Goal: Transaction & Acquisition: Purchase product/service

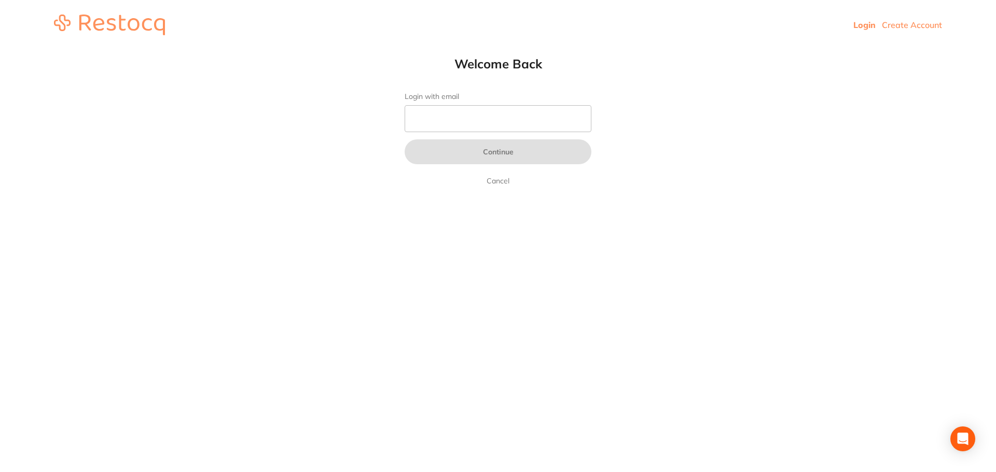
click at [865, 30] on link "Login" at bounding box center [864, 25] width 22 height 10
click at [485, 120] on input "Login with email" at bounding box center [497, 118] width 187 height 27
type input "[EMAIL_ADDRESS][DOMAIN_NAME]"
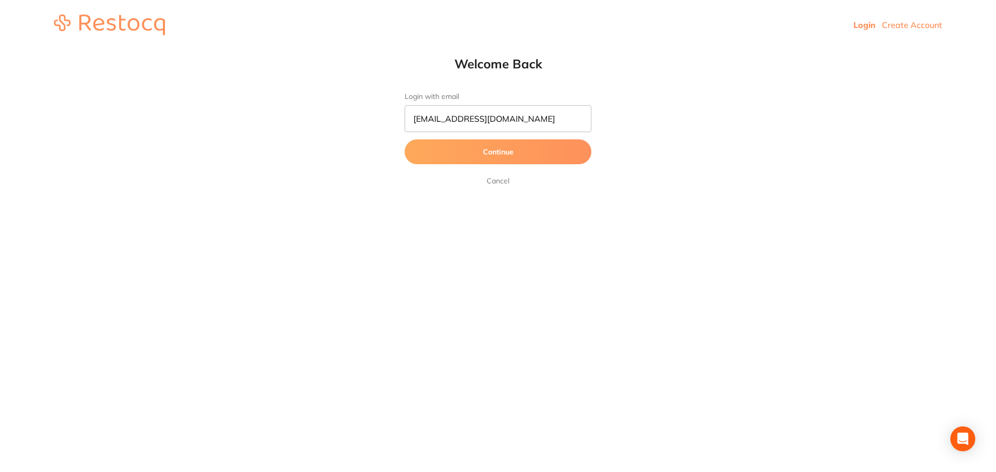
click at [480, 156] on button "Continue" at bounding box center [497, 151] width 187 height 25
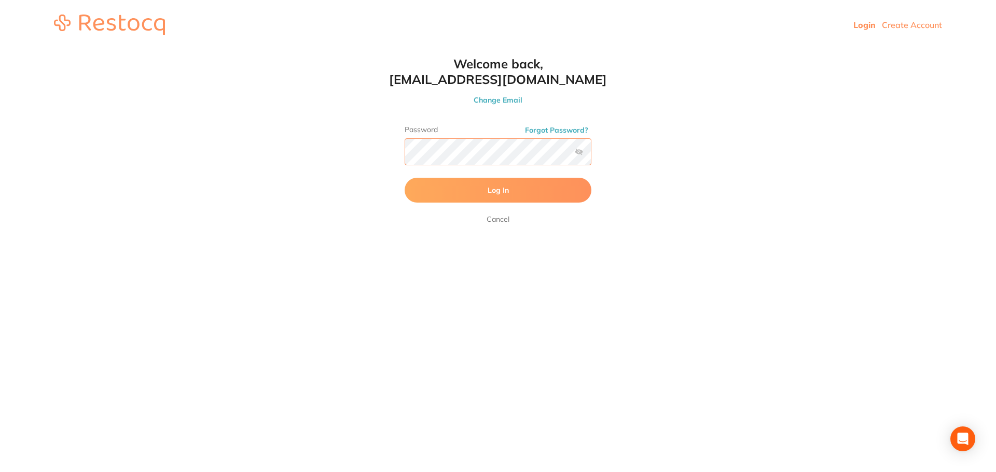
click at [404, 178] on button "Log In" at bounding box center [497, 190] width 187 height 25
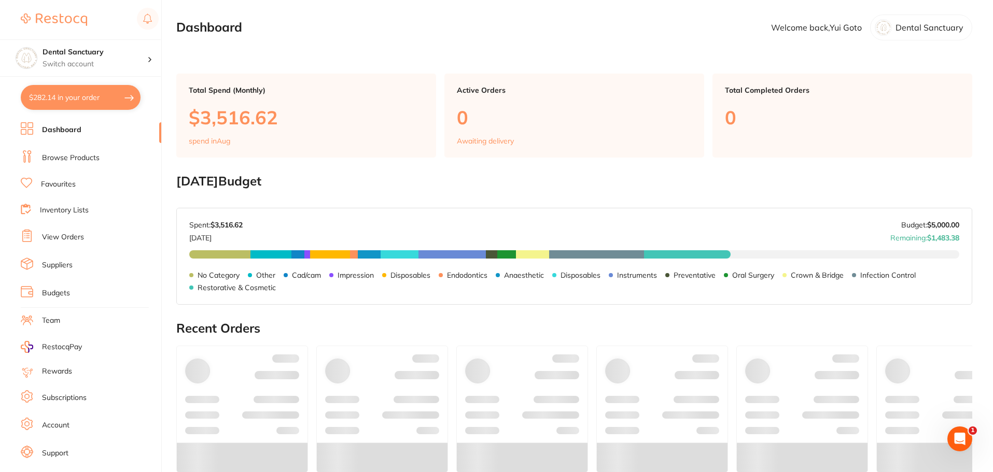
click at [86, 86] on button "$282.14 in your order" at bounding box center [81, 97] width 120 height 25
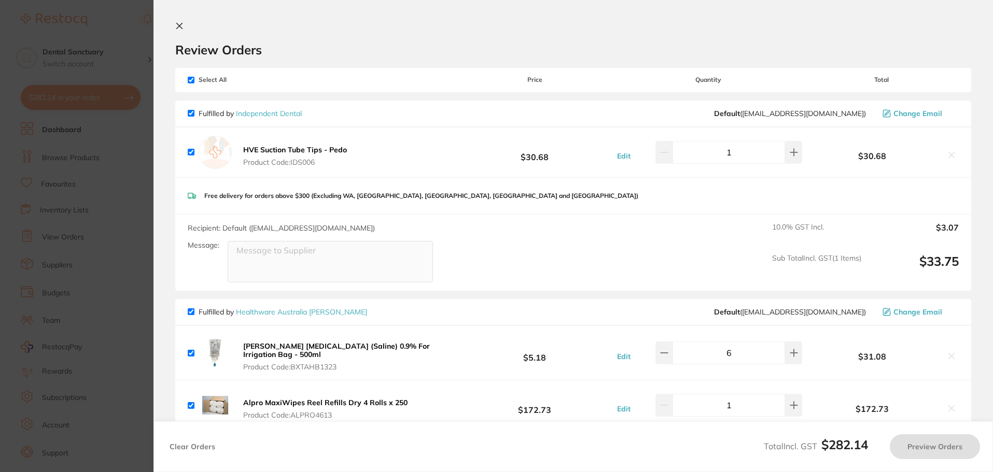
checkbox input "true"
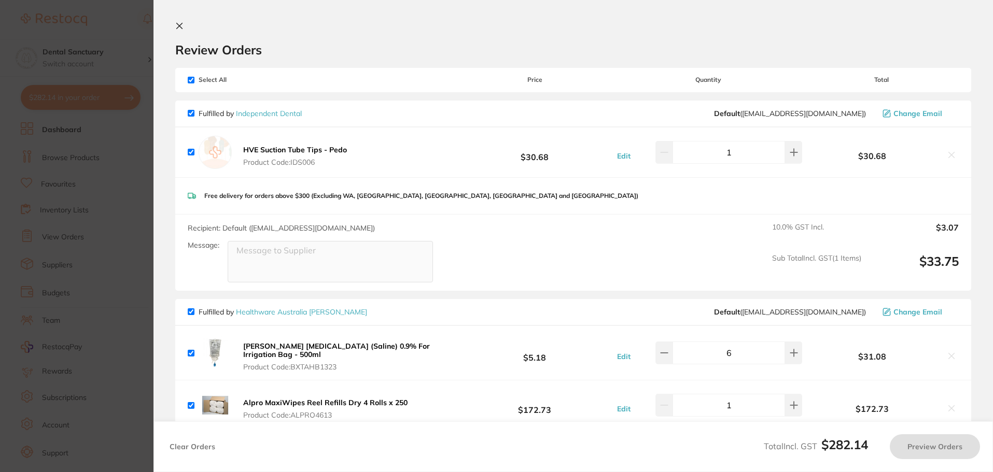
checkbox input "true"
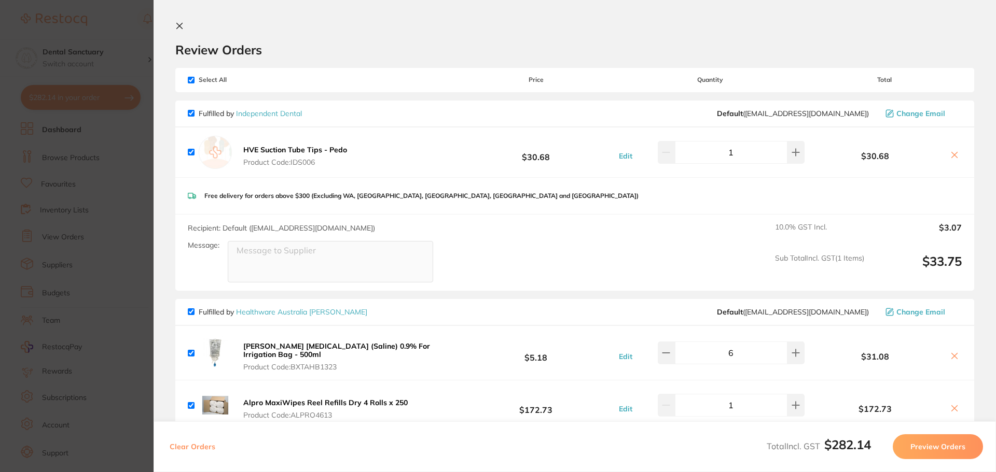
click at [183, 25] on icon at bounding box center [179, 26] width 8 height 8
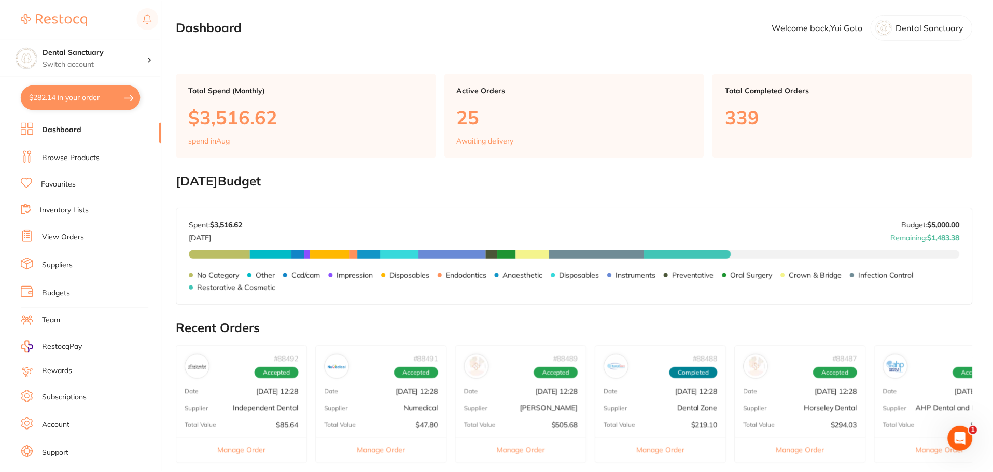
scroll to position [3, 0]
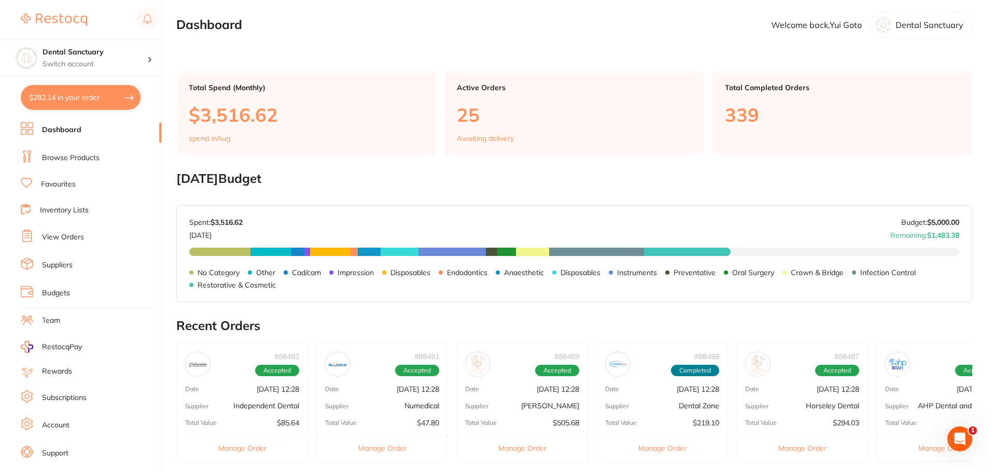
click at [90, 97] on button "$282.14 in your order" at bounding box center [81, 97] width 120 height 25
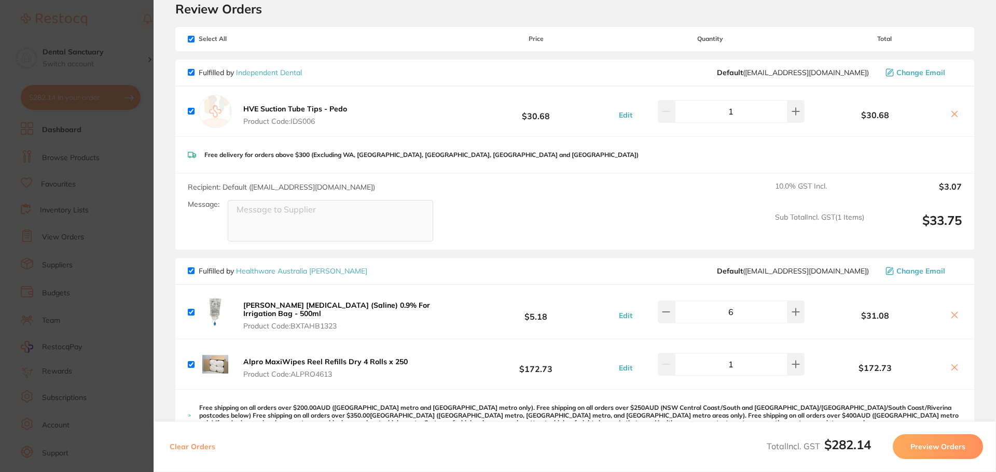
scroll to position [0, 0]
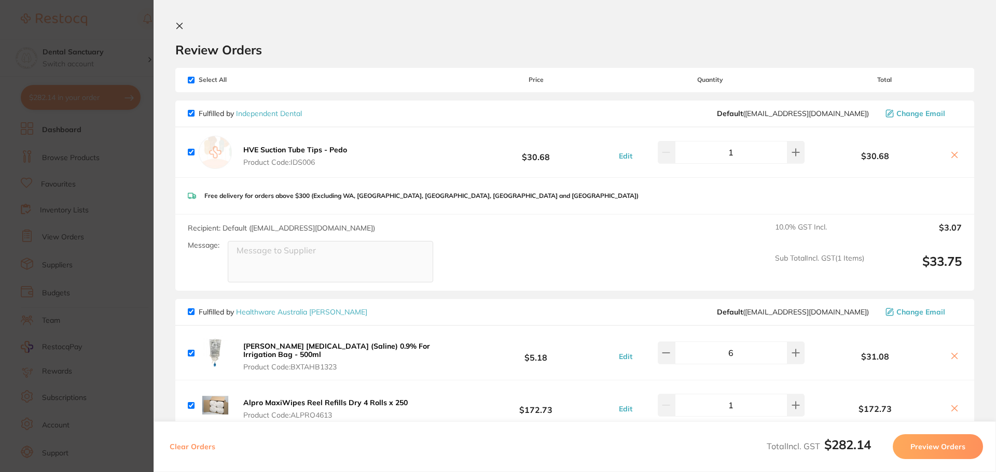
click at [178, 23] on icon at bounding box center [179, 26] width 8 height 8
